Goal: Book appointment/travel/reservation

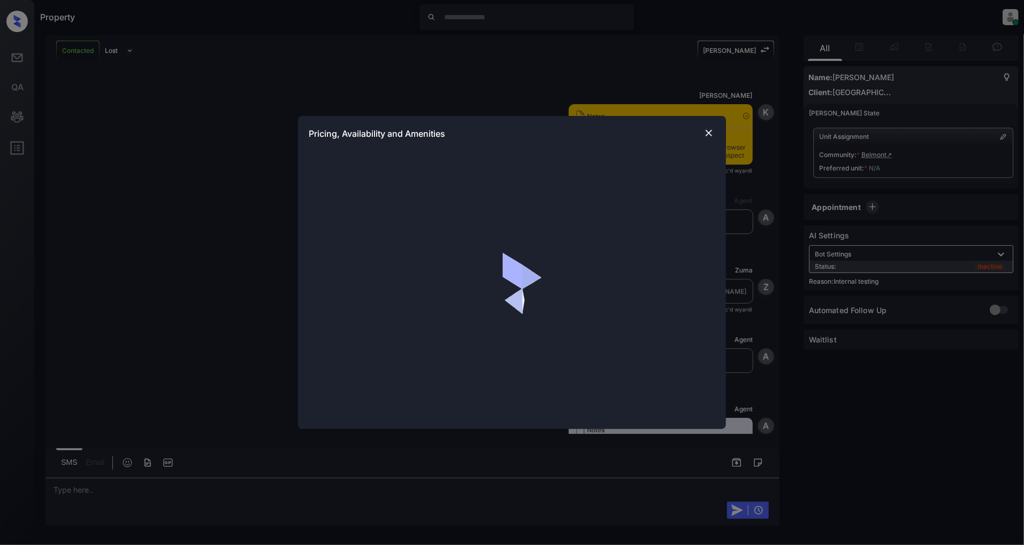
scroll to position [1458, 0]
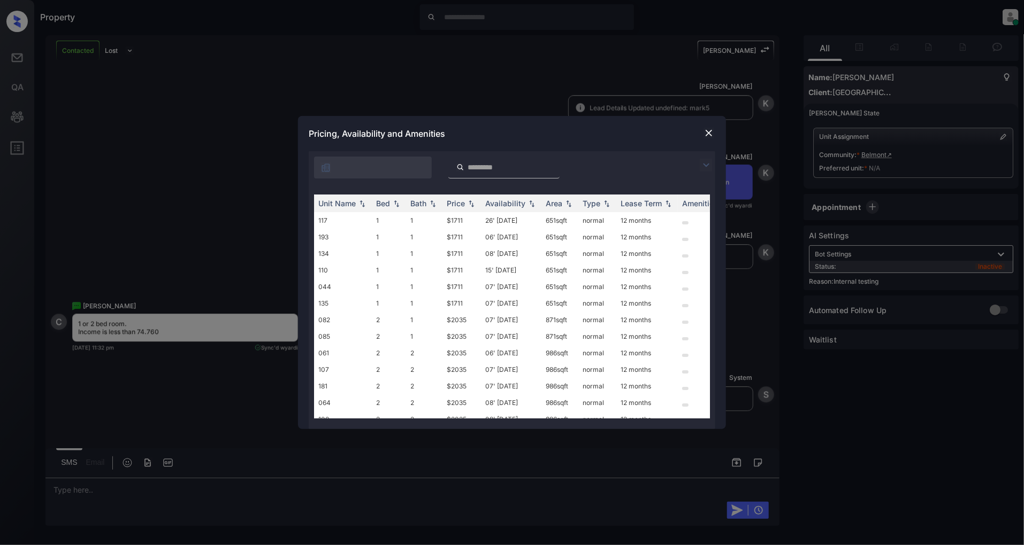
drag, startPoint x: 701, startPoint y: 164, endPoint x: 680, endPoint y: 170, distance: 22.2
click at [699, 165] on img at bounding box center [705, 165] width 13 height 13
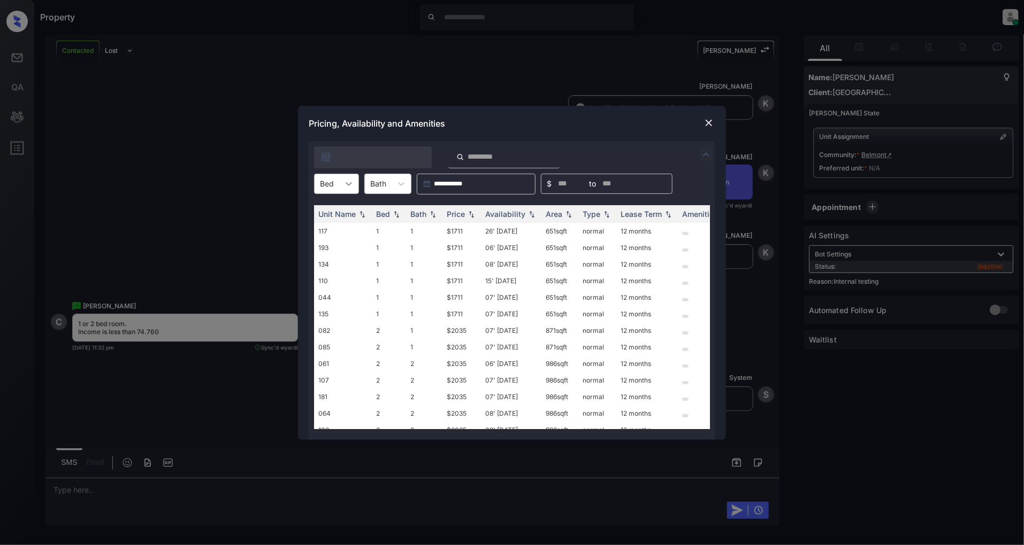
drag, startPoint x: 348, startPoint y: 183, endPoint x: 343, endPoint y: 191, distance: 9.1
click at [347, 183] on icon at bounding box center [348, 184] width 6 height 4
click at [333, 207] on div "1" at bounding box center [336, 210] width 45 height 19
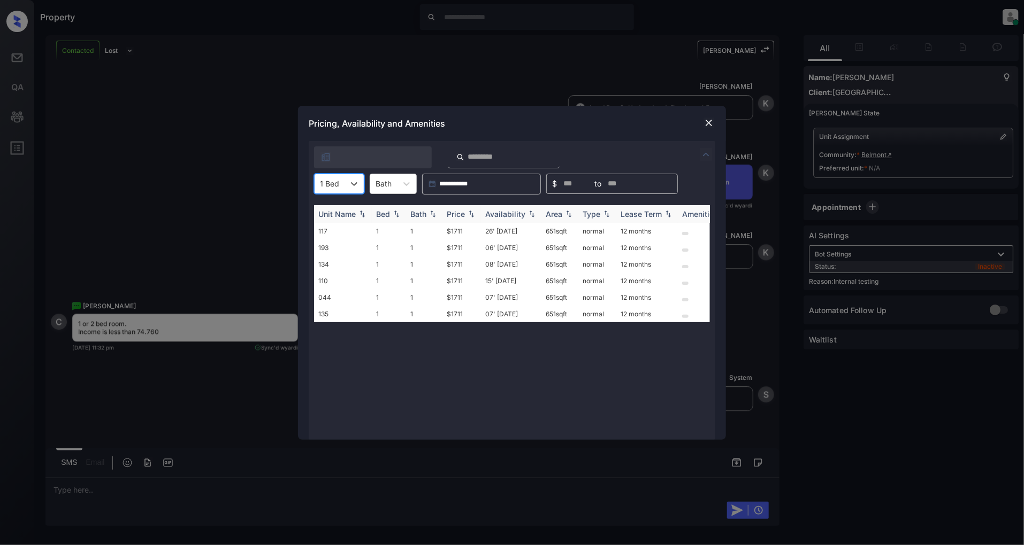
click at [467, 215] on img at bounding box center [471, 213] width 11 height 7
click at [467, 215] on img at bounding box center [471, 214] width 11 height 8
drag, startPoint x: 468, startPoint y: 230, endPoint x: 442, endPoint y: 236, distance: 27.4
click at [442, 236] on td "$1711" at bounding box center [461, 231] width 39 height 17
copy td "$1711"
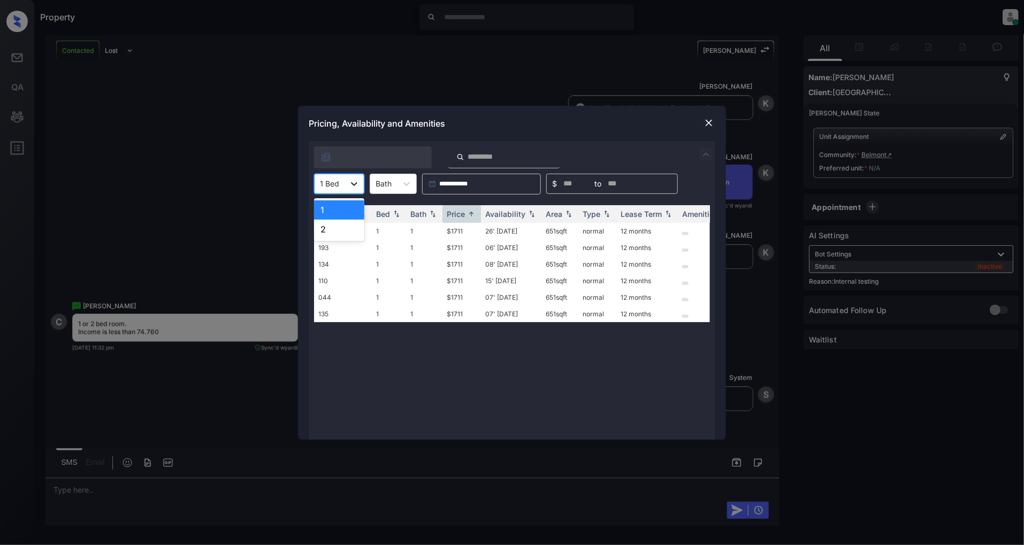
click at [346, 185] on div at bounding box center [353, 183] width 19 height 19
click at [336, 226] on div "2" at bounding box center [339, 229] width 50 height 19
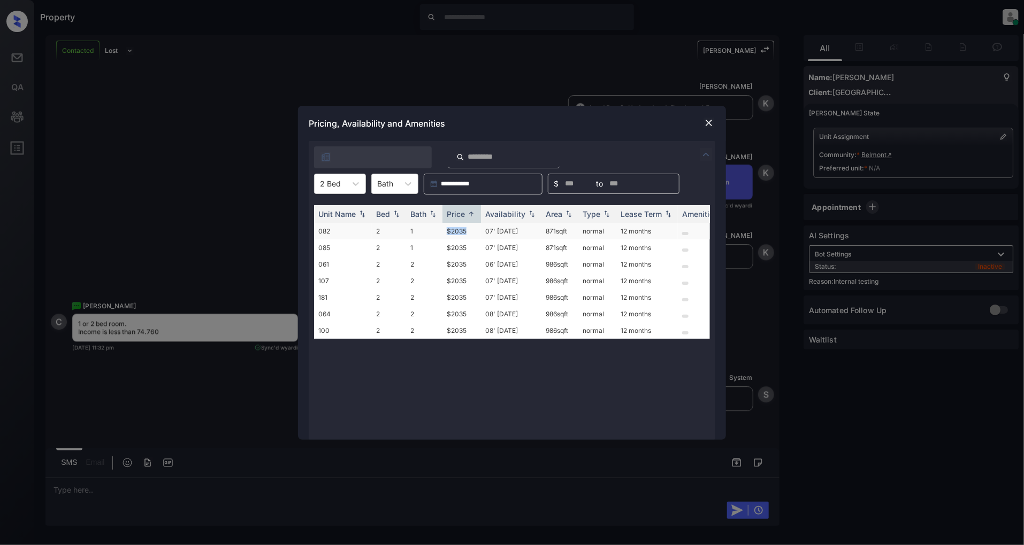
drag, startPoint x: 468, startPoint y: 231, endPoint x: 445, endPoint y: 232, distance: 23.5
click at [445, 232] on td "$2035" at bounding box center [461, 231] width 39 height 17
copy td "$2035"
click at [709, 122] on img at bounding box center [708, 123] width 11 height 11
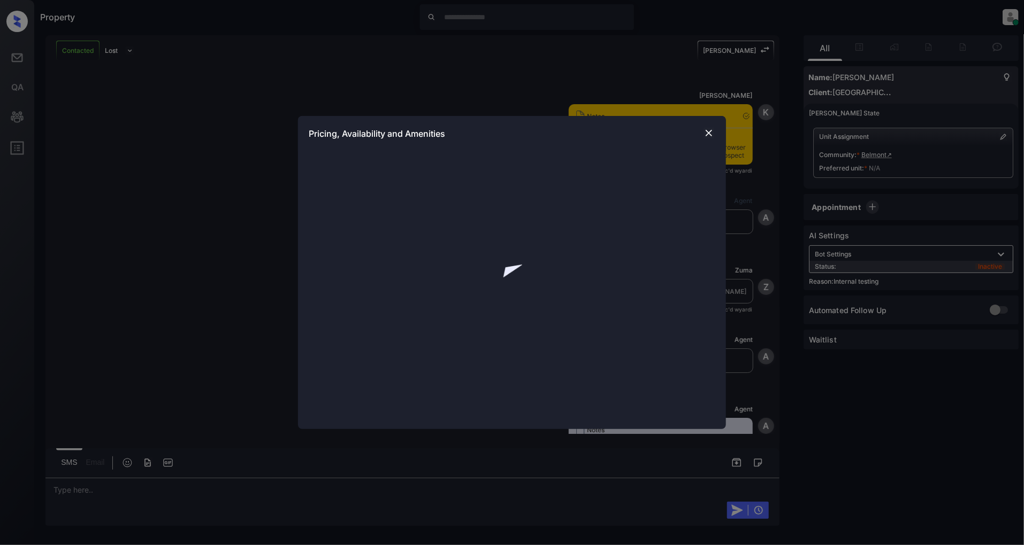
scroll to position [1610, 0]
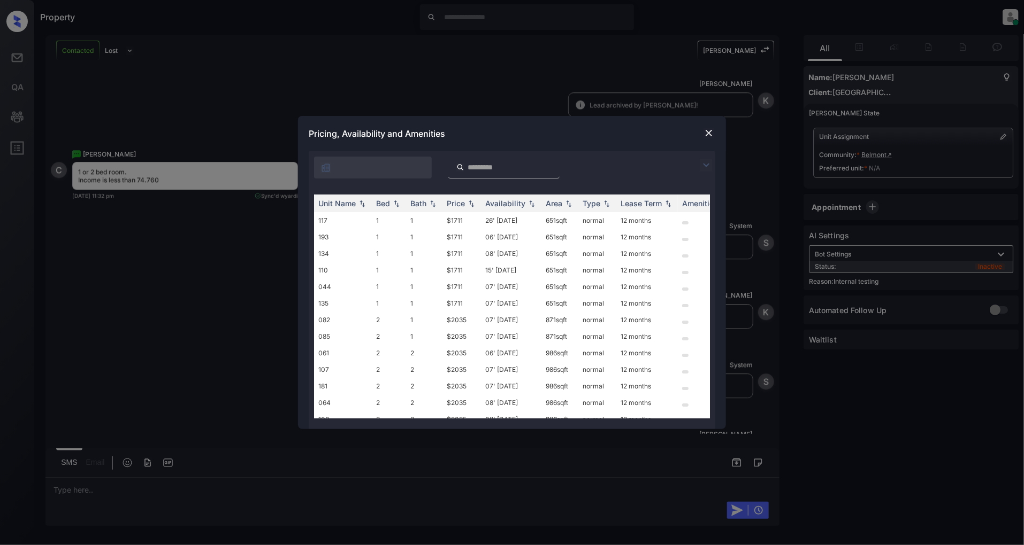
click at [709, 163] on img at bounding box center [705, 165] width 13 height 13
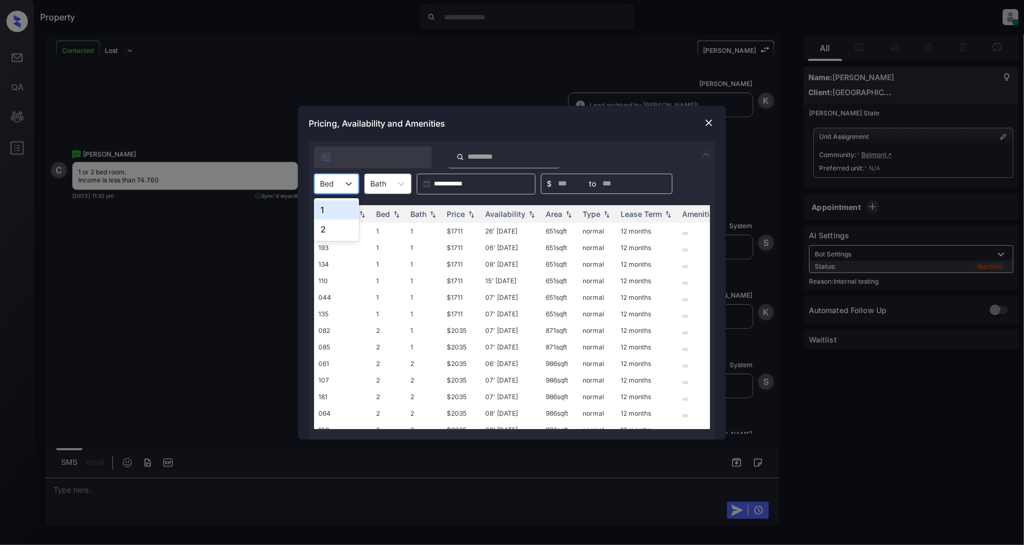
click at [317, 191] on div "Bed" at bounding box center [336, 184] width 45 height 20
click at [327, 204] on div "1" at bounding box center [336, 210] width 45 height 19
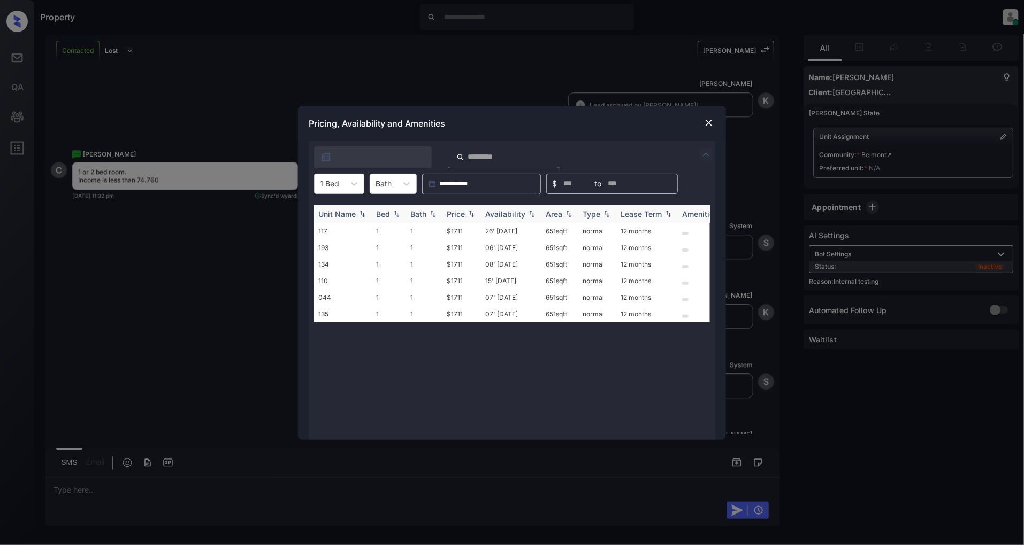
click at [460, 212] on div "Price" at bounding box center [456, 214] width 18 height 9
click at [455, 231] on td "$1711" at bounding box center [461, 231] width 39 height 17
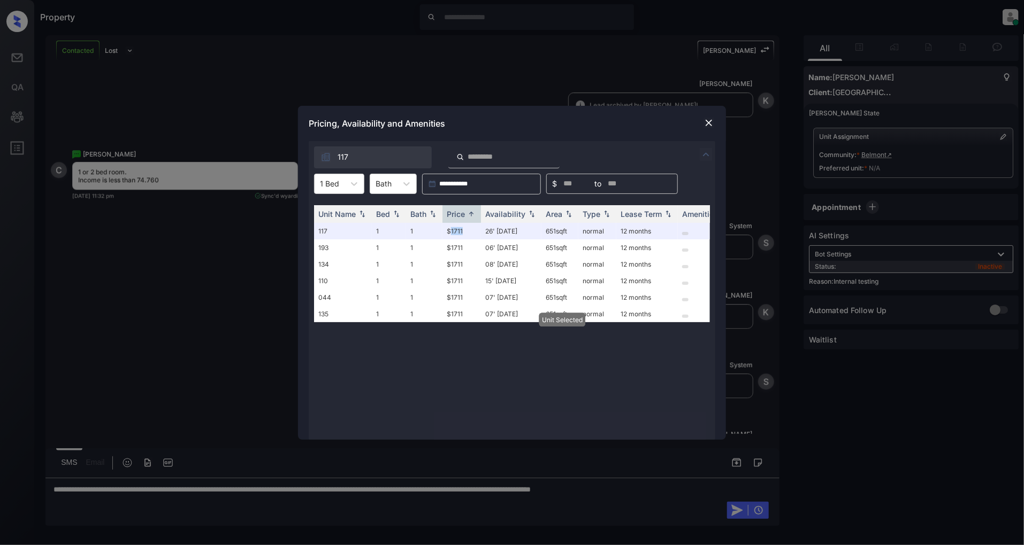
click at [709, 118] on img at bounding box center [708, 123] width 11 height 11
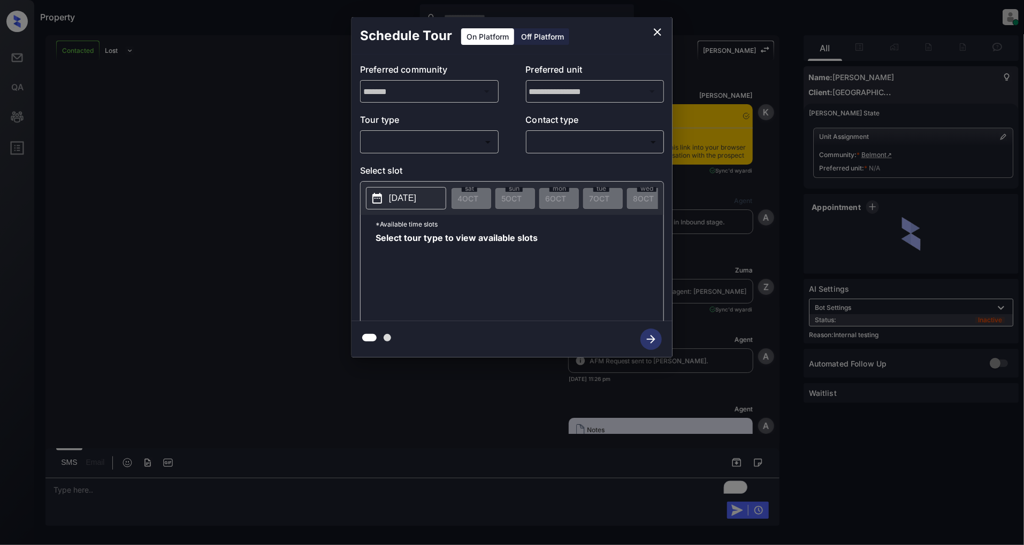
scroll to position [1610, 0]
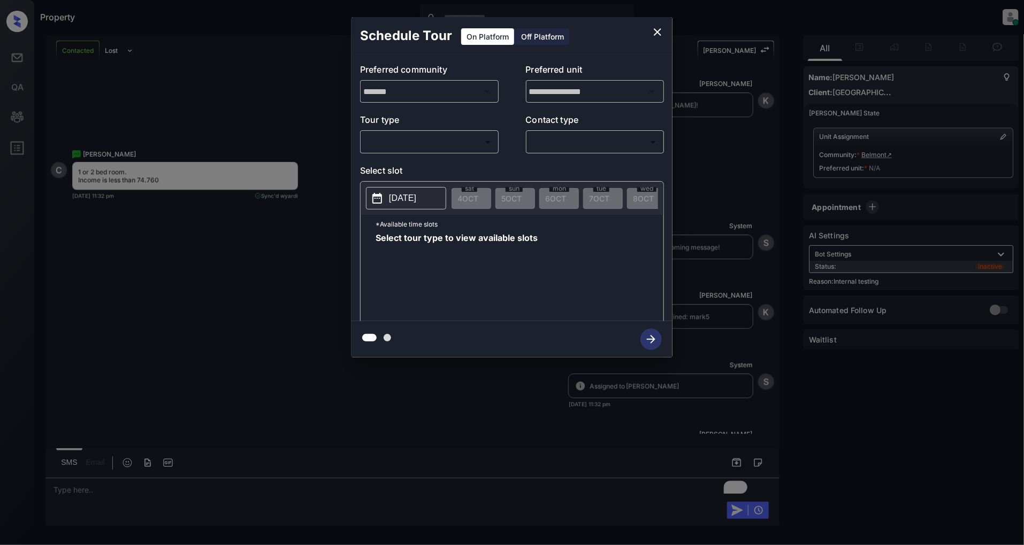
click at [197, 298] on div "**********" at bounding box center [512, 187] width 1024 height 375
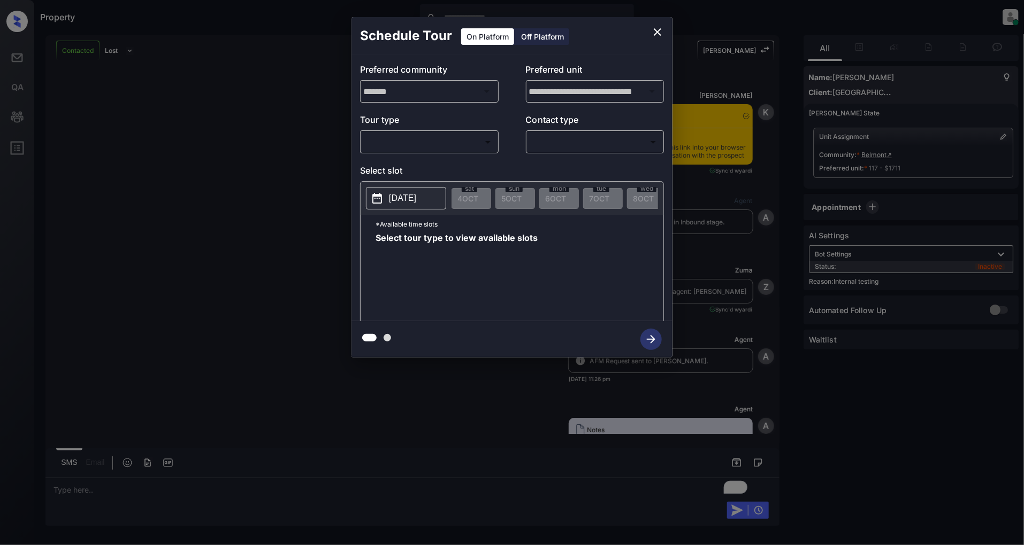
scroll to position [1610, 0]
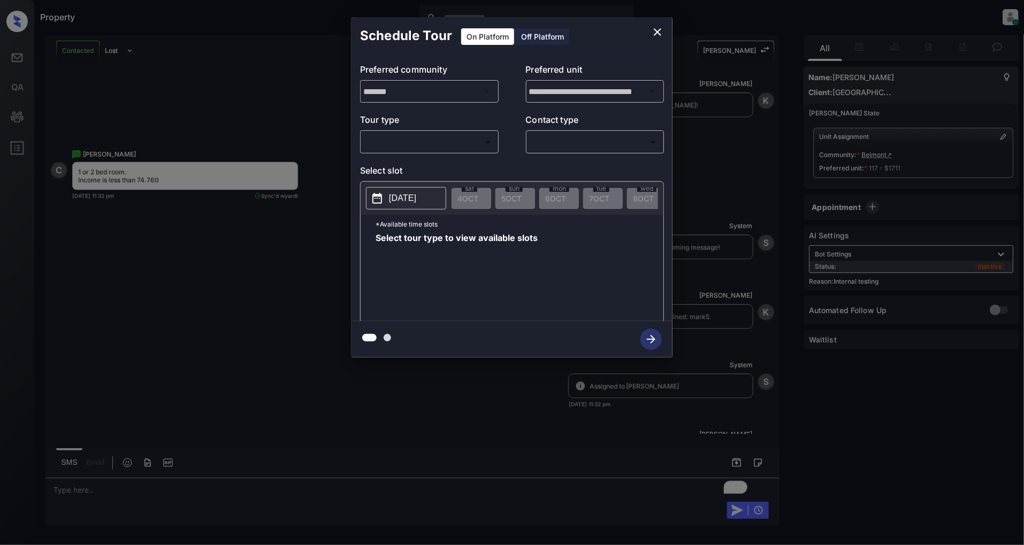
click at [458, 147] on body "Property Patrick Deasis Online Set yourself offline Set yourself on break Profi…" at bounding box center [512, 272] width 1024 height 545
click at [403, 166] on li "In Person" at bounding box center [429, 166] width 132 height 19
type input "********"
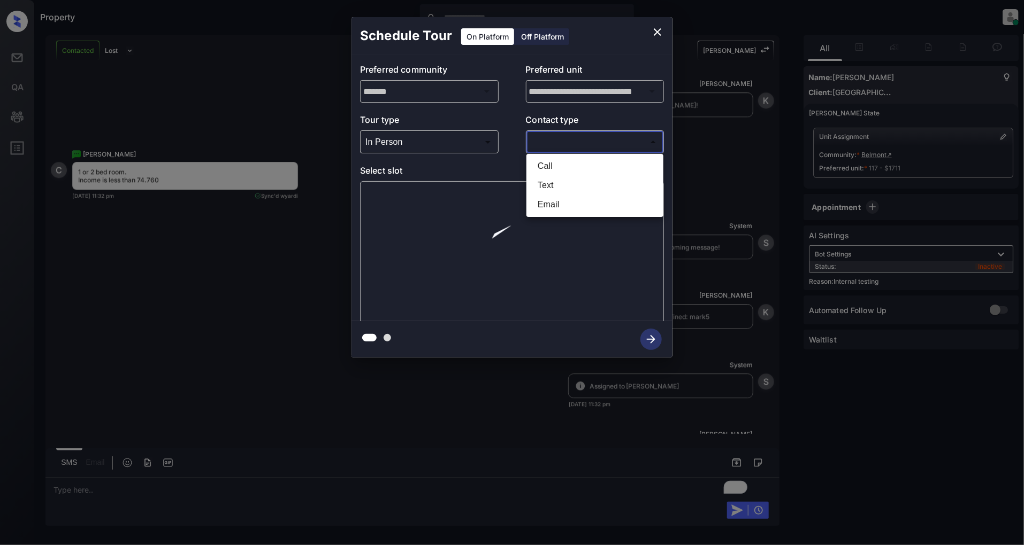
click at [585, 139] on body "Property Patrick Deasis Online Set yourself offline Set yourself on break Profi…" at bounding box center [512, 272] width 1024 height 545
click at [551, 182] on li "Text" at bounding box center [595, 185] width 132 height 19
type input "****"
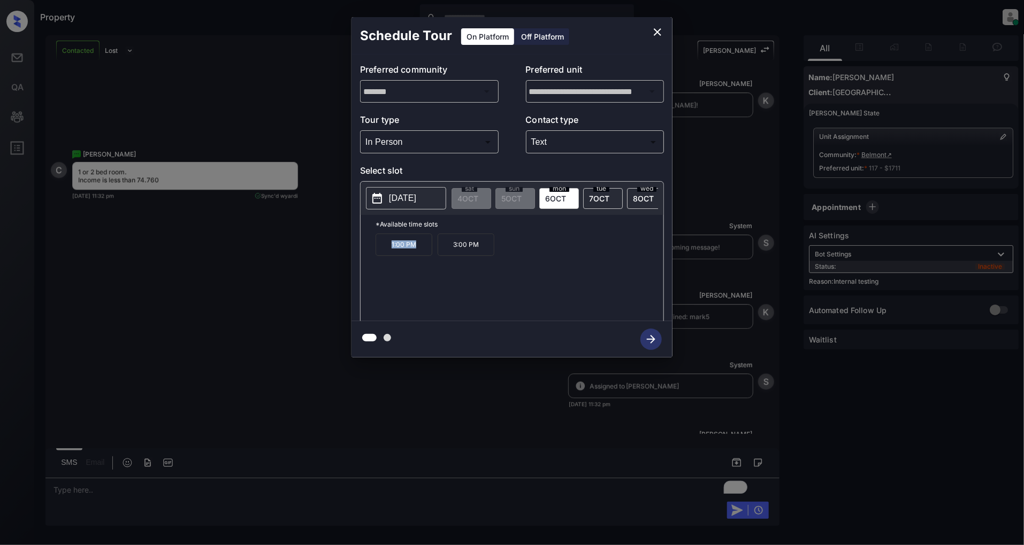
drag, startPoint x: 419, startPoint y: 250, endPoint x: 388, endPoint y: 252, distance: 31.7
click at [388, 252] on p "1:00 PM" at bounding box center [403, 245] width 57 height 22
copy p "1:00 PM"
drag, startPoint x: 482, startPoint y: 255, endPoint x: 449, endPoint y: 255, distance: 32.6
click at [449, 255] on p "3:00 PM" at bounding box center [465, 245] width 57 height 22
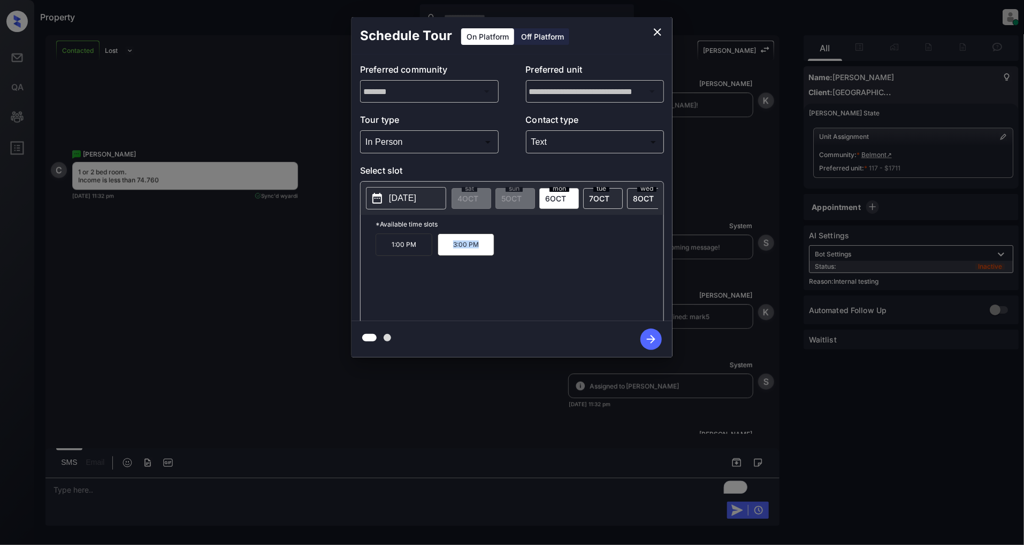
copy p "3:00 PM"
click at [218, 307] on div "**********" at bounding box center [512, 187] width 1024 height 375
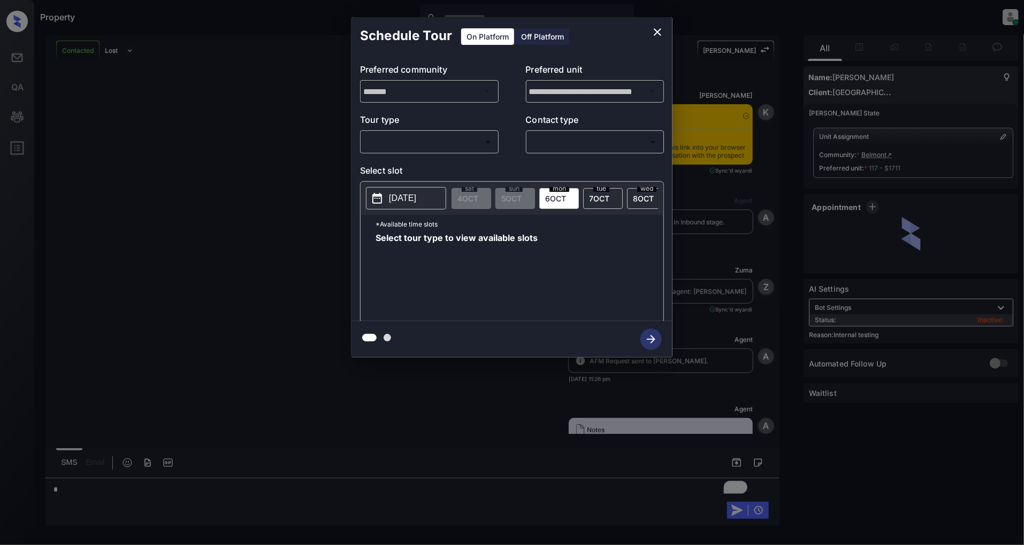
scroll to position [1204, 0]
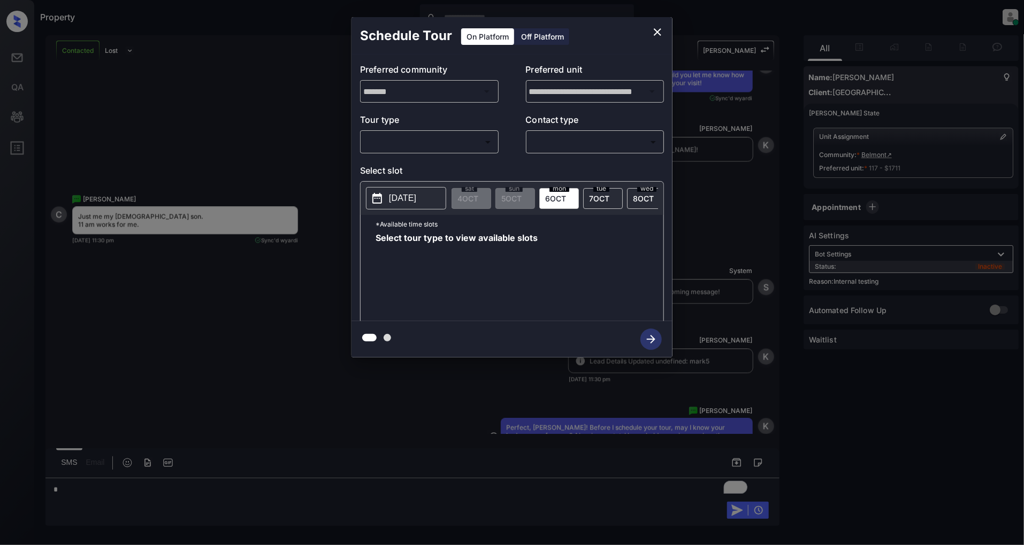
click at [476, 149] on body "Property [PERSON_NAME] Online Set yourself offline Set yourself on break Profil…" at bounding box center [512, 272] width 1024 height 545
click at [409, 169] on li "In Person" at bounding box center [429, 166] width 132 height 19
type input "********"
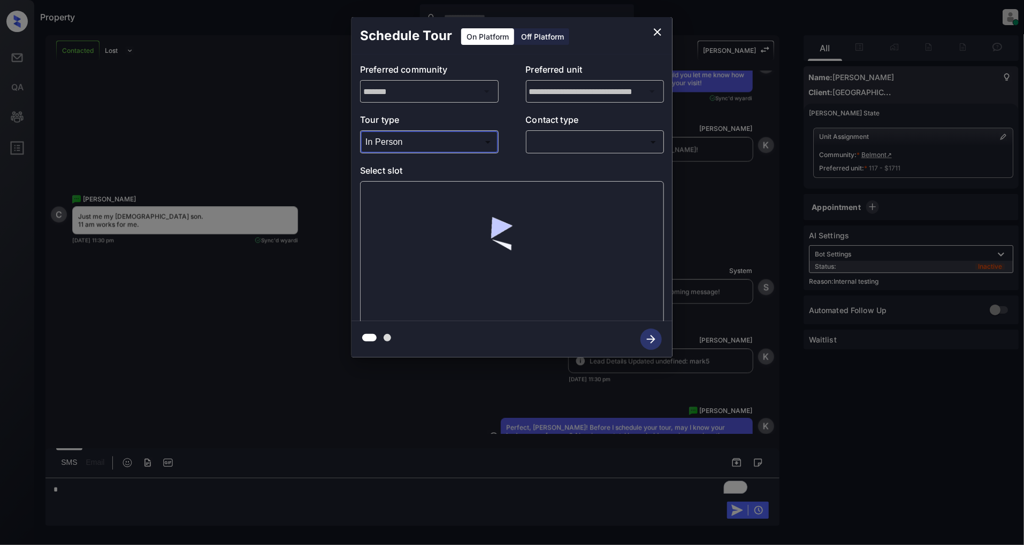
click at [570, 147] on body "Property [PERSON_NAME] Online Set yourself offline Set yourself on break Profil…" at bounding box center [512, 272] width 1024 height 545
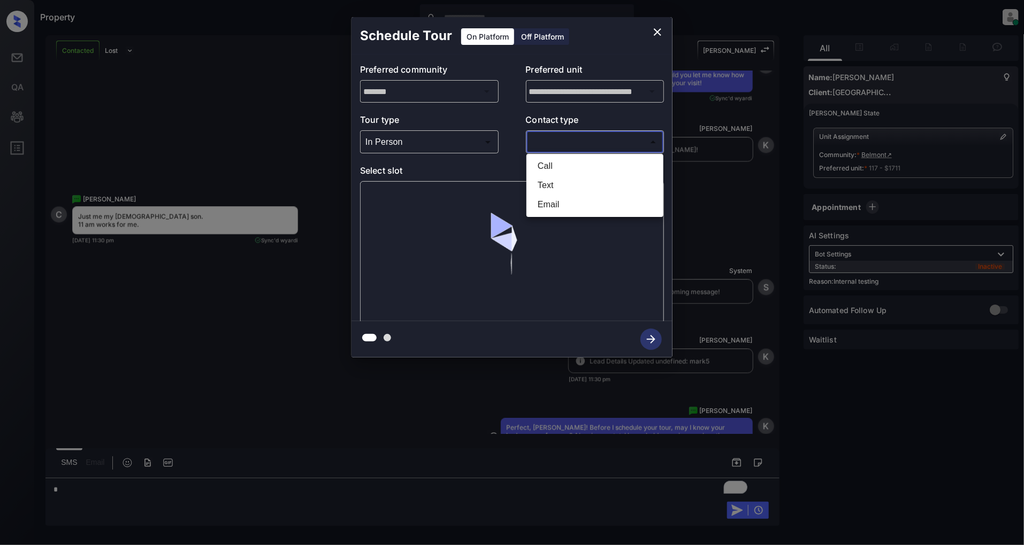
click at [556, 188] on li "Text" at bounding box center [595, 185] width 132 height 19
type input "****"
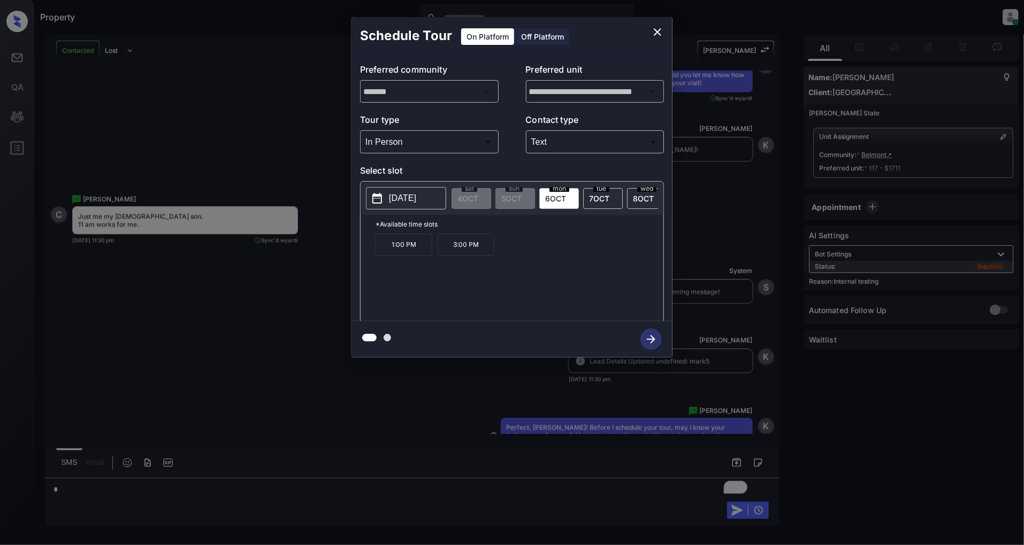
drag, startPoint x: 641, startPoint y: 199, endPoint x: 606, endPoint y: 232, distance: 47.7
click at [639, 201] on span "[DATE]" at bounding box center [643, 198] width 21 height 9
click at [411, 256] on p "11:00 AM" at bounding box center [403, 245] width 57 height 22
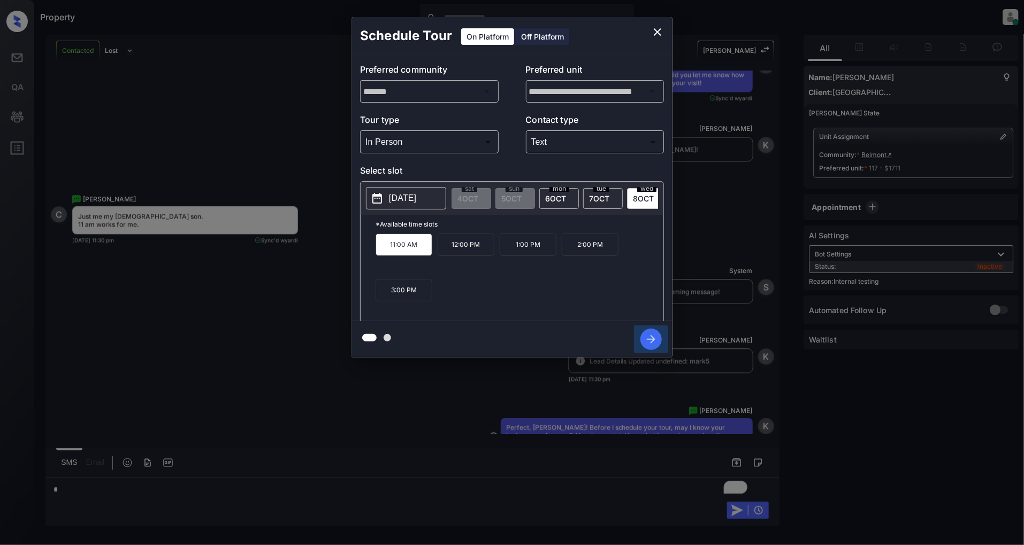
click at [661, 339] on button "button" at bounding box center [651, 340] width 34 height 28
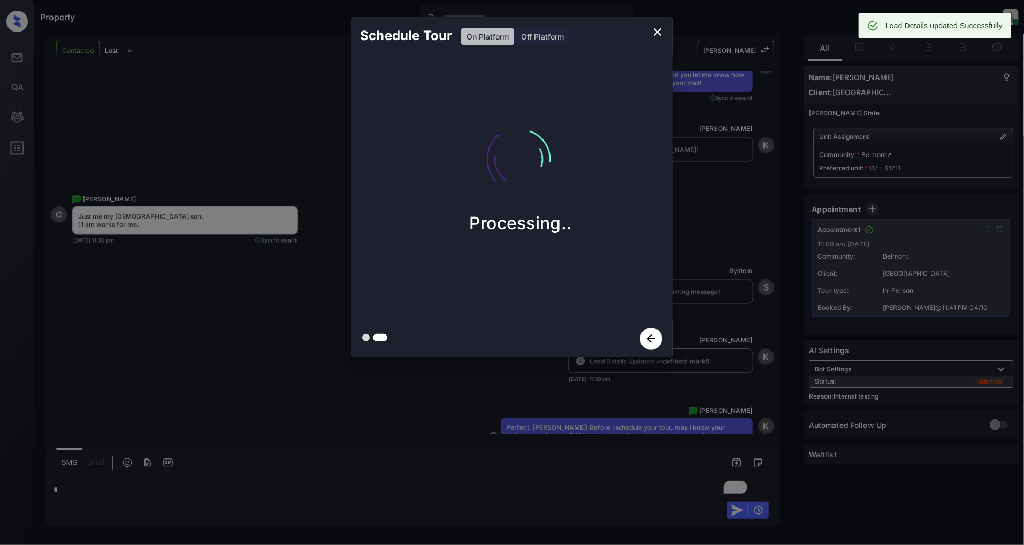
click at [658, 34] on icon "close" at bounding box center [657, 32] width 13 height 13
